Goal: Transaction & Acquisition: Obtain resource

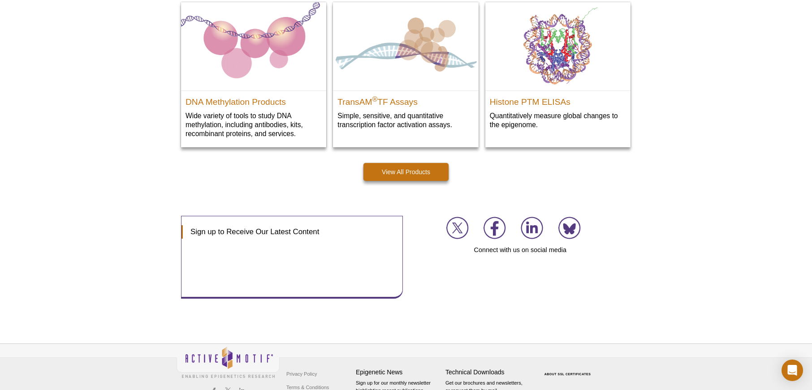
scroll to position [1302, 0]
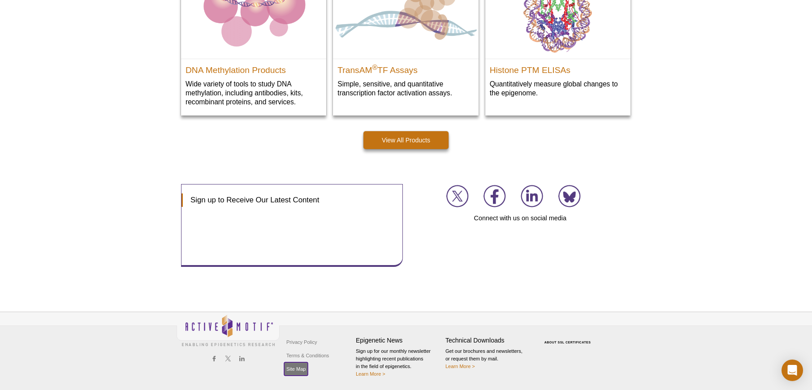
click at [292, 368] on link "Site Map" at bounding box center [296, 369] width 24 height 13
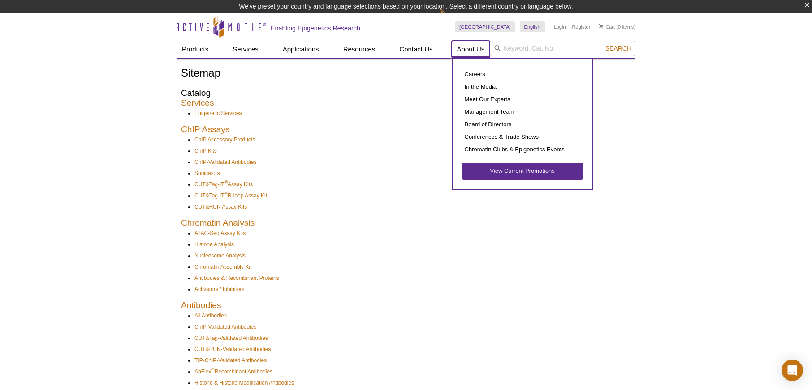
click at [473, 49] on link "About Us" at bounding box center [471, 49] width 39 height 17
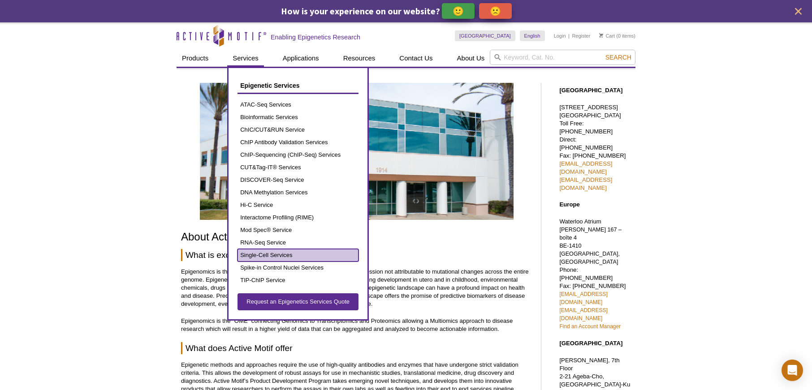
click at [281, 256] on link "Single-Cell Services" at bounding box center [298, 255] width 121 height 13
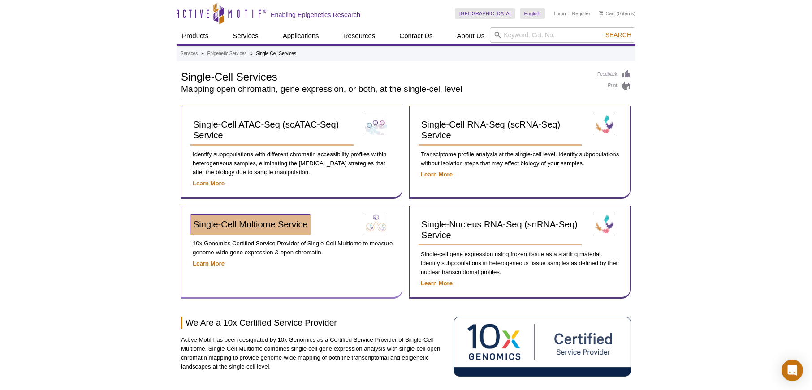
click at [283, 223] on span "Single-Cell Multiome Service​" at bounding box center [250, 225] width 115 height 10
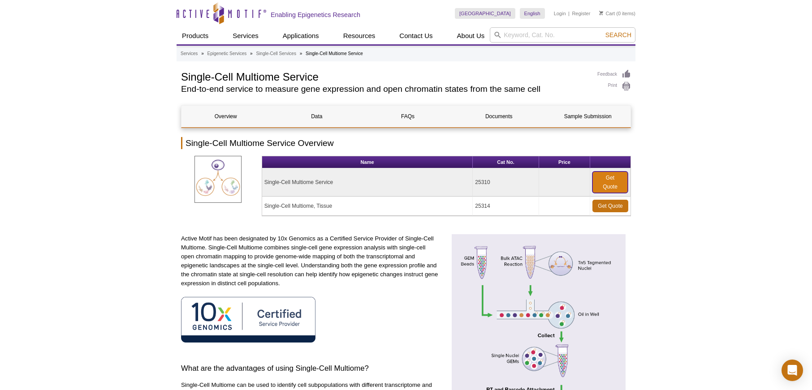
click at [613, 182] on link "Get Quote" at bounding box center [610, 183] width 35 height 22
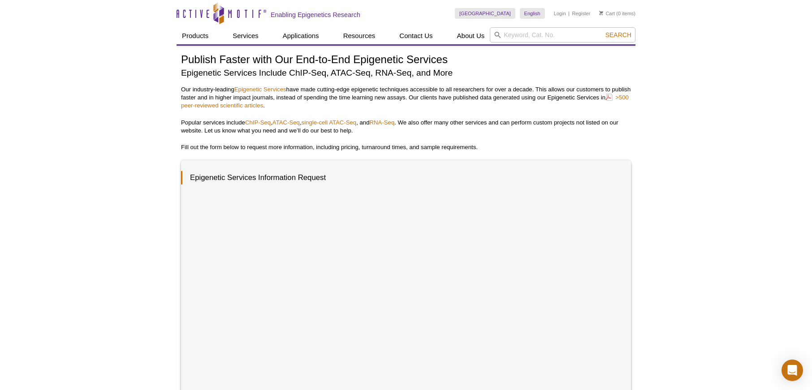
click at [137, 202] on div "Active Motif Logo Enabling Epigenetics Research 0 Search Skip to content Active…" at bounding box center [406, 363] width 812 height 726
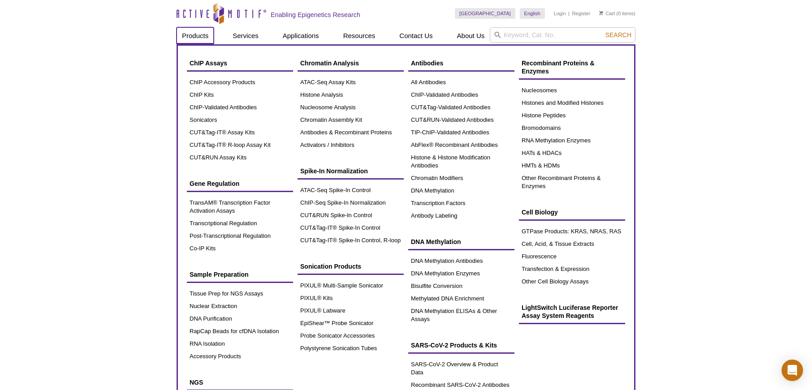
click at [192, 36] on link "Products" at bounding box center [195, 35] width 37 height 17
